Goal: Task Accomplishment & Management: Use online tool/utility

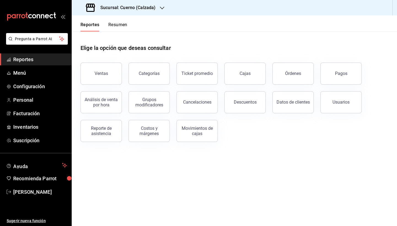
click at [105, 85] on div "Análisis de venta por hora" at bounding box center [98, 99] width 48 height 29
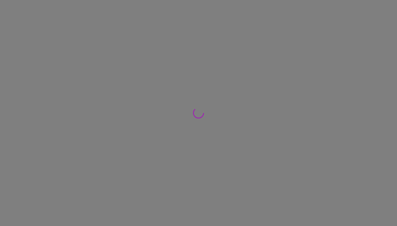
click at [107, 75] on div at bounding box center [198, 113] width 397 height 226
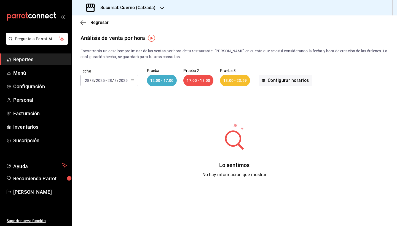
click at [33, 62] on span "Reportes" at bounding box center [40, 59] width 54 height 7
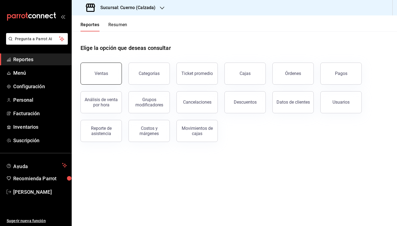
click at [114, 65] on button "Ventas" at bounding box center [101, 74] width 41 height 22
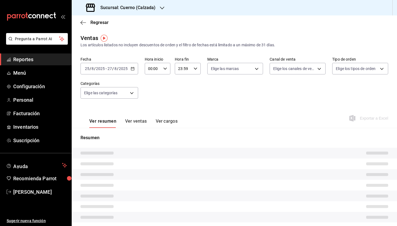
type input "05:00"
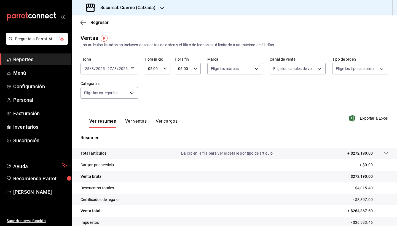
click at [133, 65] on div "[DATE] [DATE] - [DATE] [DATE]" at bounding box center [110, 69] width 58 height 12
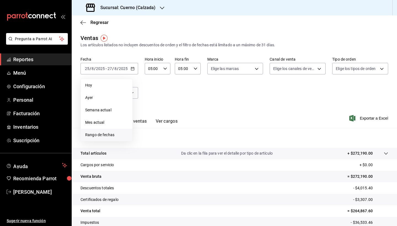
click at [108, 131] on li "Rango de fechas" at bounding box center [107, 135] width 52 height 12
click at [147, 153] on button "25" at bounding box center [144, 154] width 10 height 10
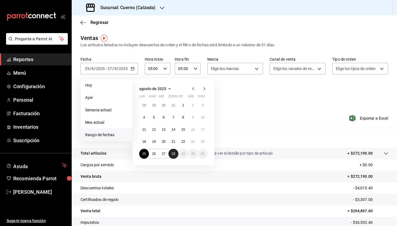
click at [172, 153] on abbr "28" at bounding box center [174, 154] width 4 height 4
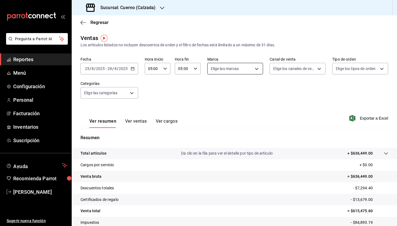
click at [229, 67] on body "Pregunta a Parrot AI Reportes Menú Configuración Personal Facturación Inventari…" at bounding box center [198, 113] width 397 height 226
click at [237, 108] on span "Cuerno - Calzada" at bounding box center [241, 109] width 38 height 6
type input "b7ae777b-2dfc-42e0-9650-6cefdf37a424"
checkbox input "true"
click at [364, 118] on div at bounding box center [198, 113] width 397 height 226
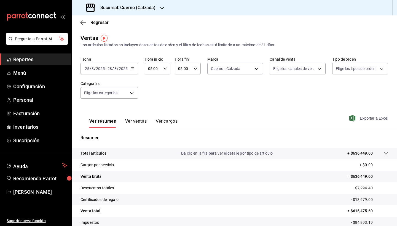
click at [361, 120] on span "Exportar a Excel" at bounding box center [370, 118] width 38 height 7
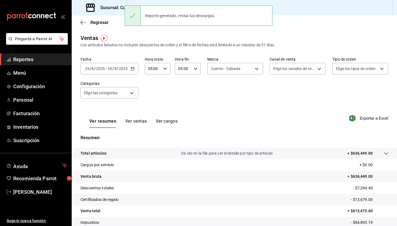
click at [352, 17] on div "Regresar" at bounding box center [235, 22] width 326 height 14
